Goal: Contribute content

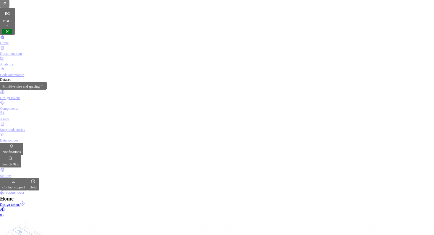
click at [25, 51] on div "Documentation" at bounding box center [217, 53] width 434 height 5
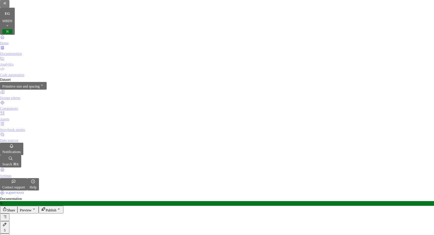
scroll to position [287, 0]
click at [6, 216] on icon "button" at bounding box center [4, 217] width 3 height 2
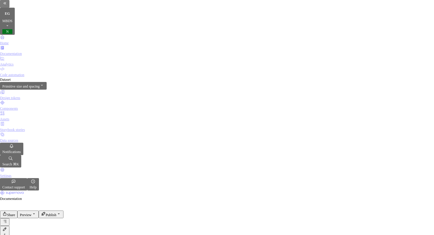
type textarea "*"
